Goal: Task Accomplishment & Management: Use online tool/utility

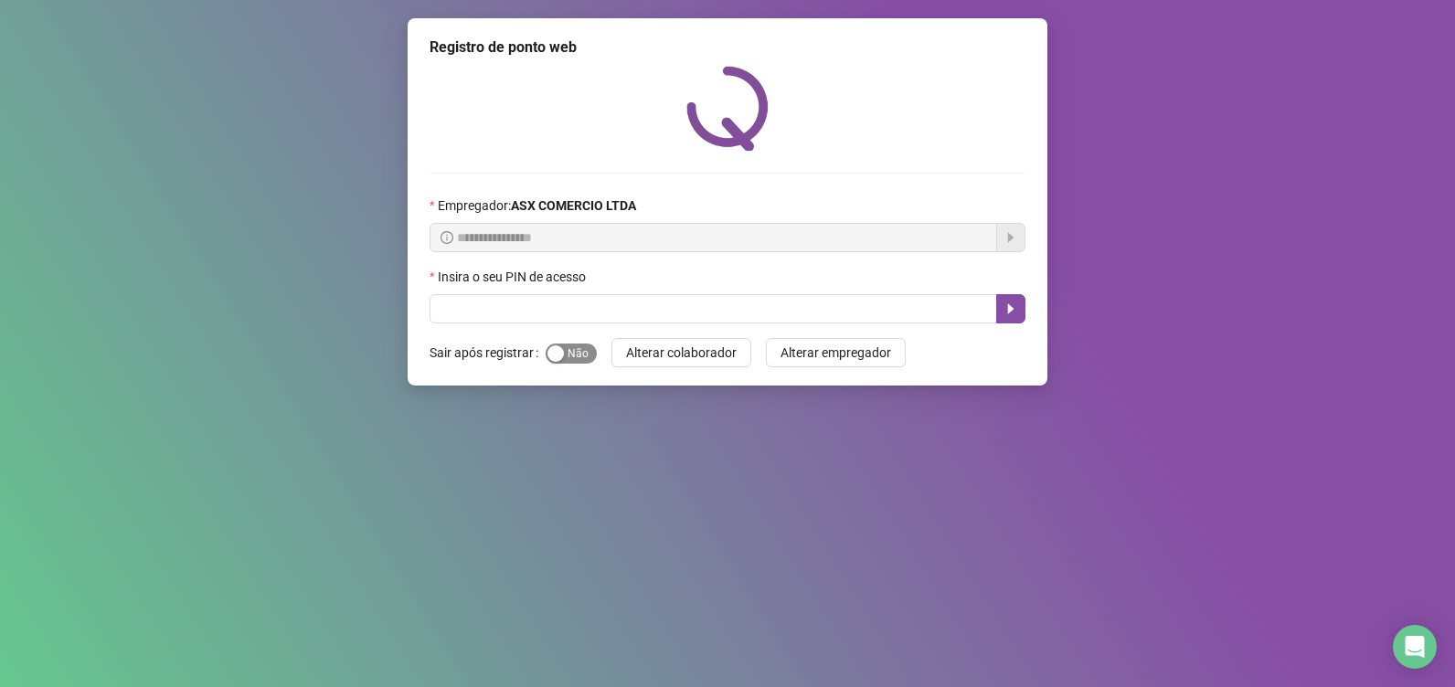
click at [570, 358] on span "Sim Não" at bounding box center [571, 354] width 51 height 20
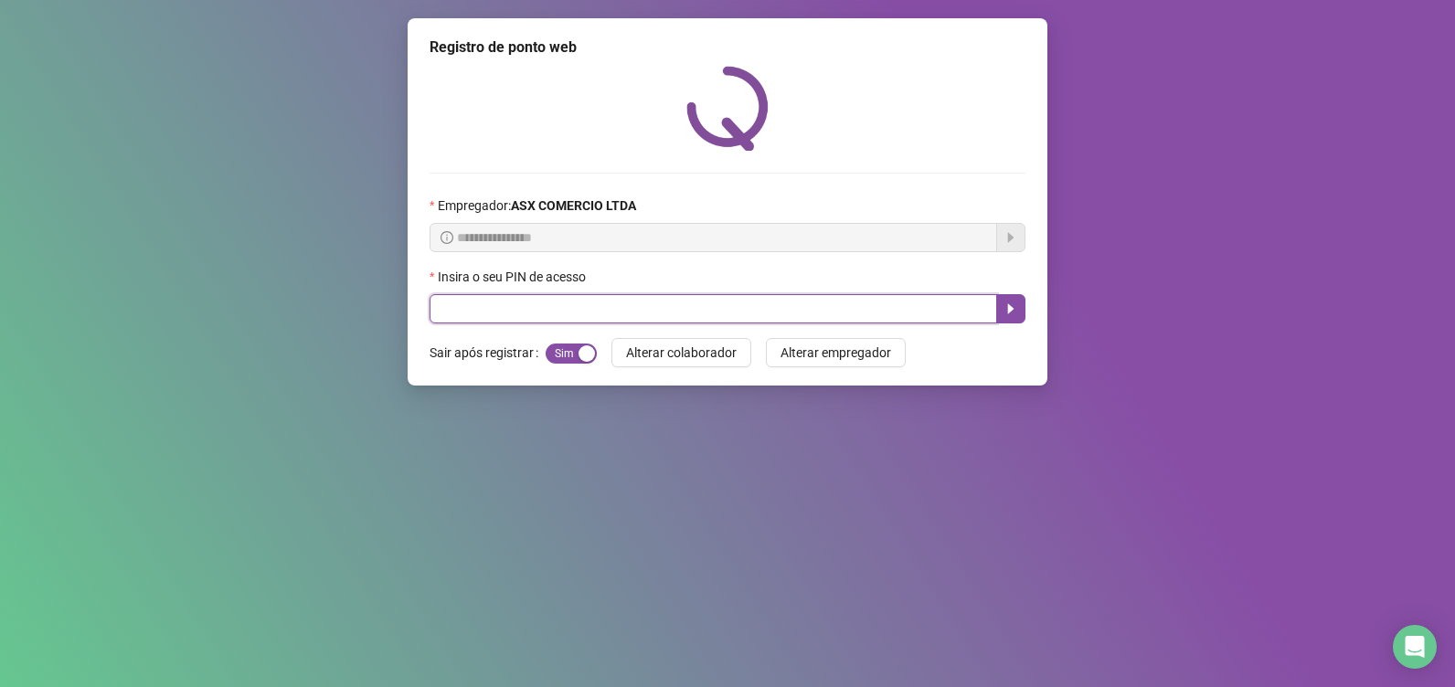
click at [598, 306] on input "text" at bounding box center [714, 308] width 568 height 29
type input "*****"
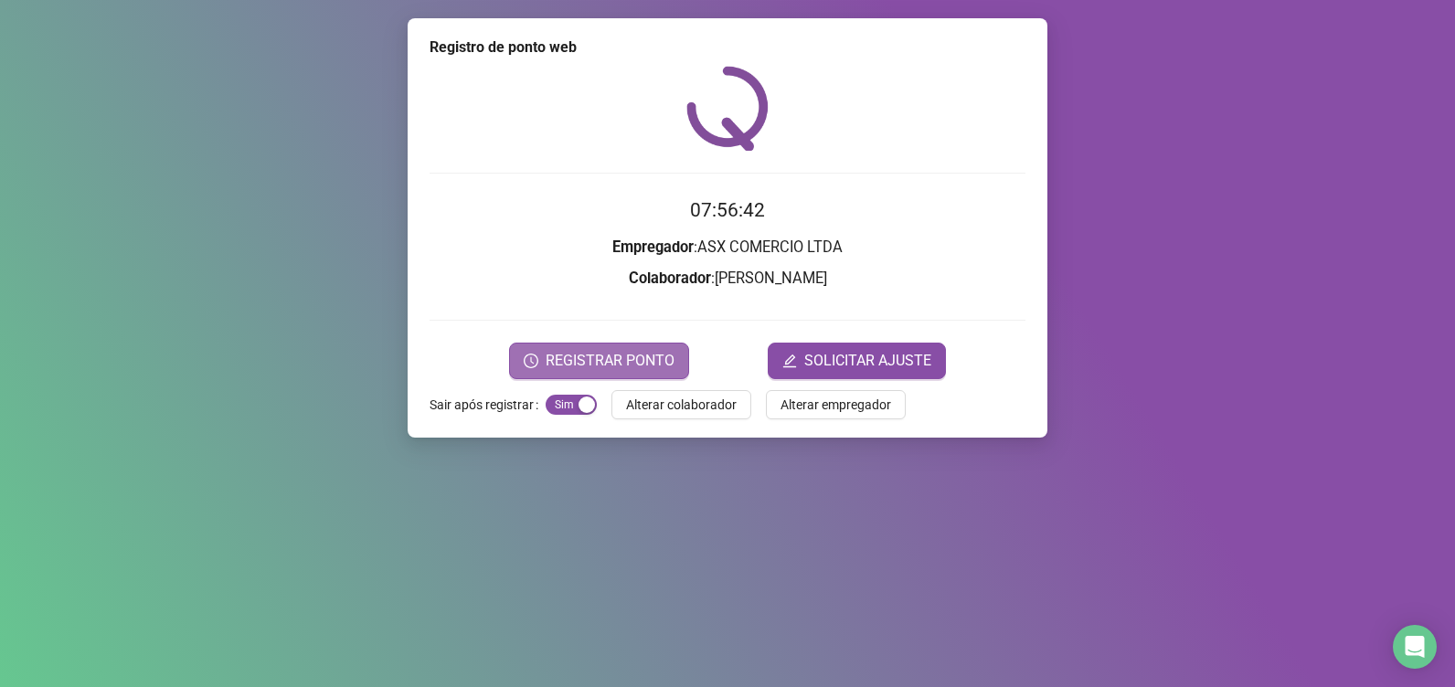
click at [622, 357] on span "REGISTRAR PONTO" at bounding box center [610, 361] width 129 height 22
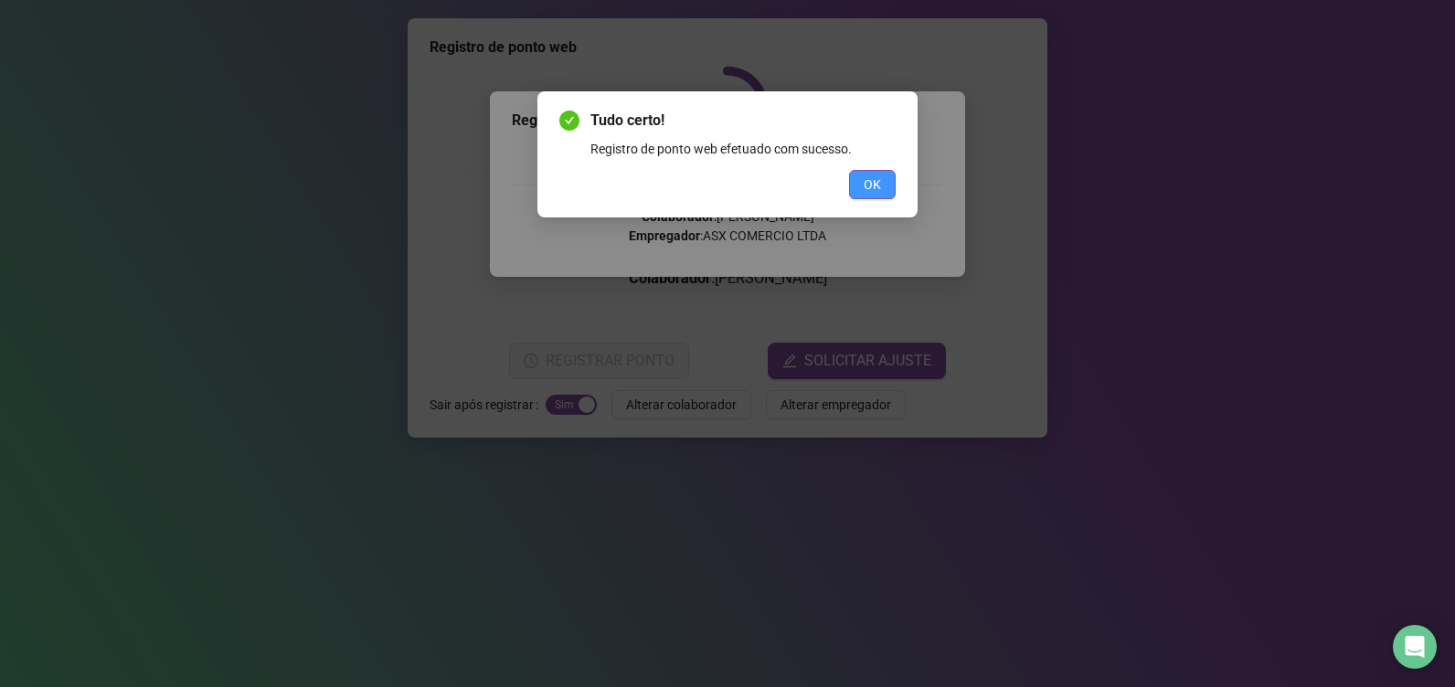
click at [877, 183] on span "OK" at bounding box center [872, 185] width 17 height 20
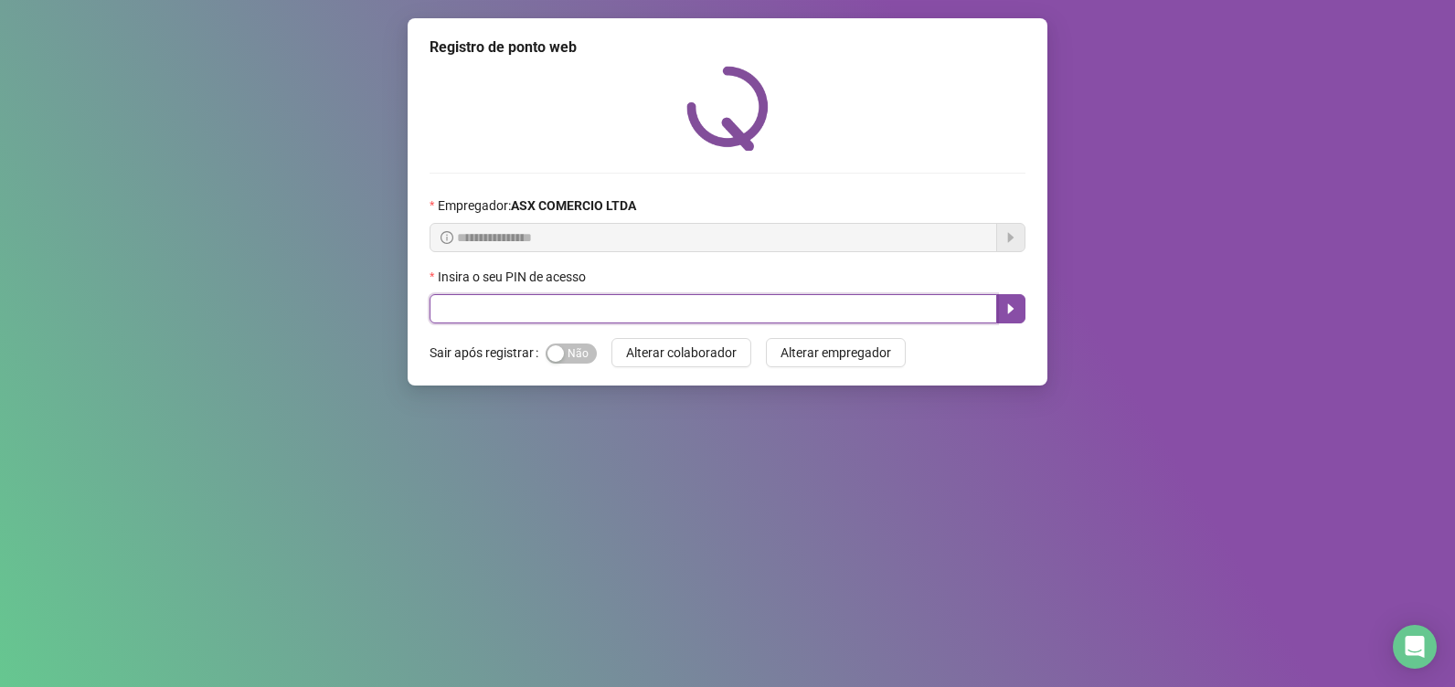
drag, startPoint x: 698, startPoint y: 316, endPoint x: 665, endPoint y: 256, distance: 69.2
click at [687, 283] on div "Insira o seu PIN de acesso" at bounding box center [728, 295] width 596 height 57
type input "*****"
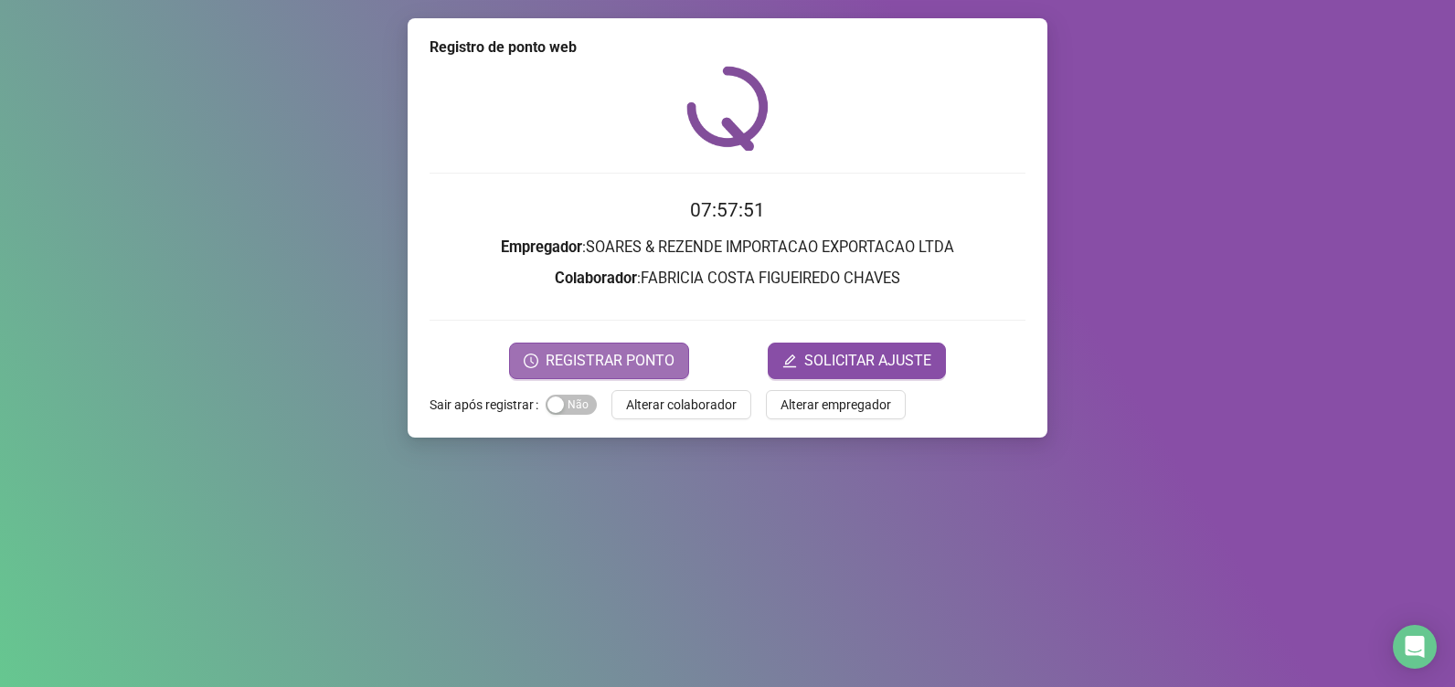
click at [640, 345] on button "REGISTRAR PONTO" at bounding box center [599, 361] width 180 height 37
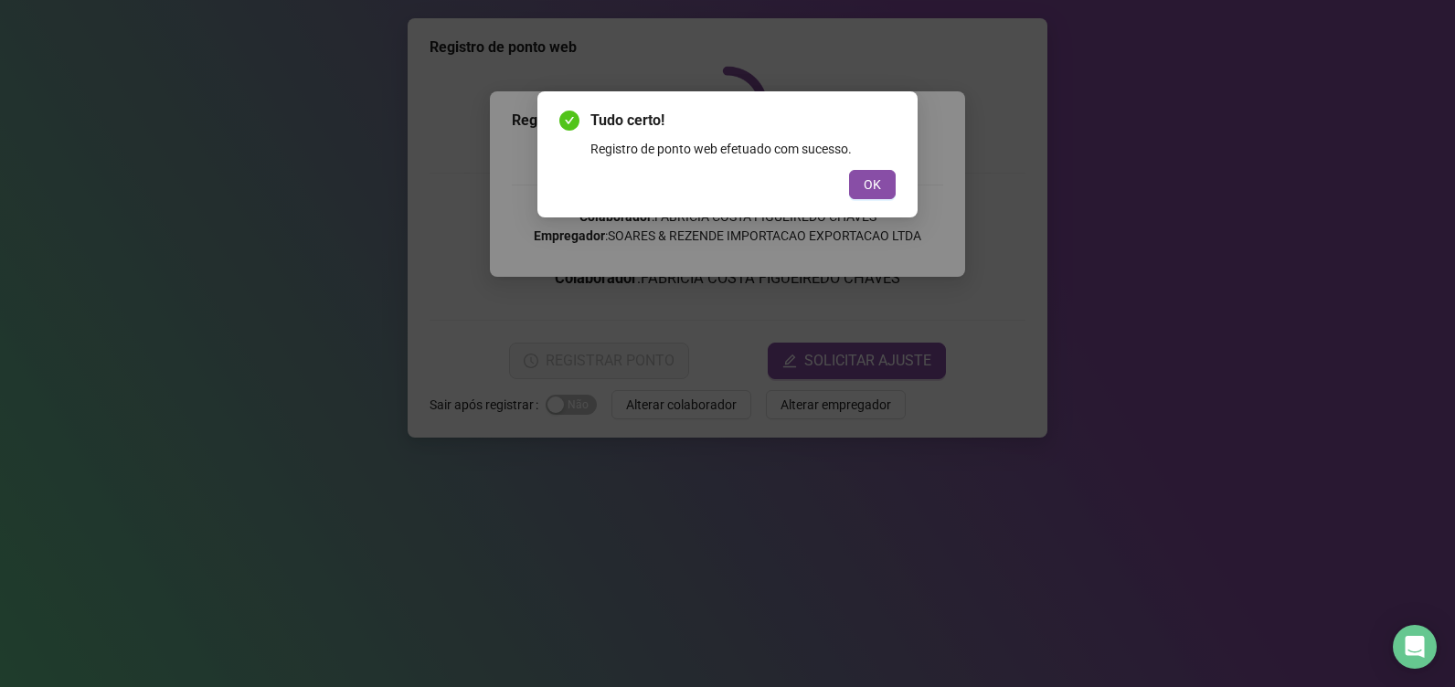
click at [857, 178] on button "OK" at bounding box center [872, 184] width 47 height 29
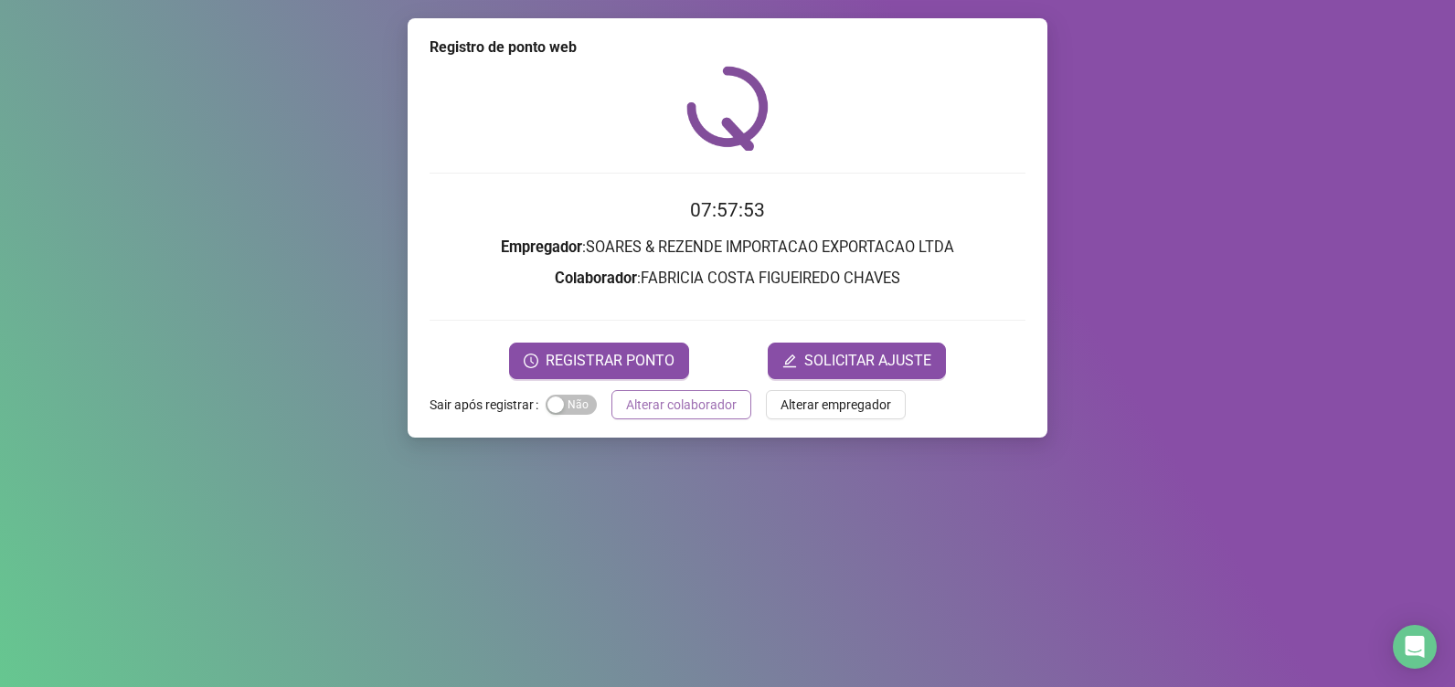
click at [687, 399] on span "Alterar colaborador" at bounding box center [681, 405] width 111 height 20
